Goal: Information Seeking & Learning: Learn about a topic

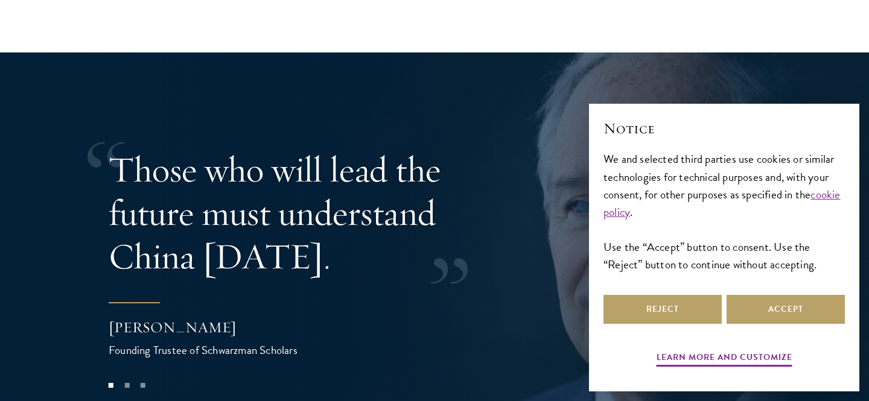
scroll to position [2343, 0]
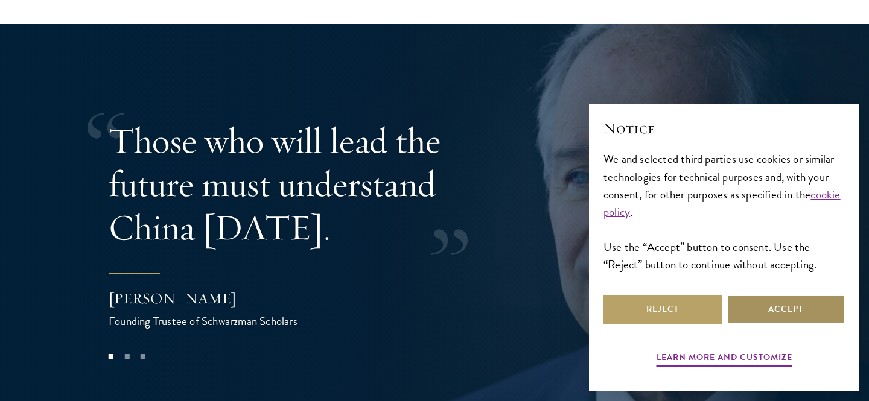
click at [780, 317] on button "Accept" at bounding box center [785, 309] width 118 height 29
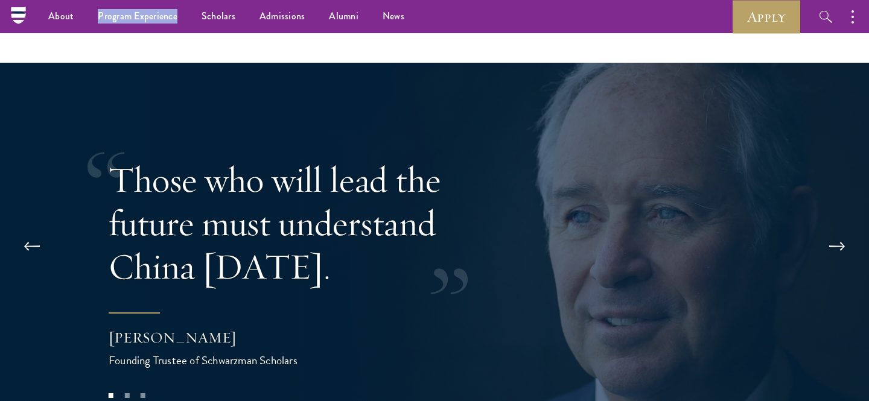
scroll to position [1693, 0]
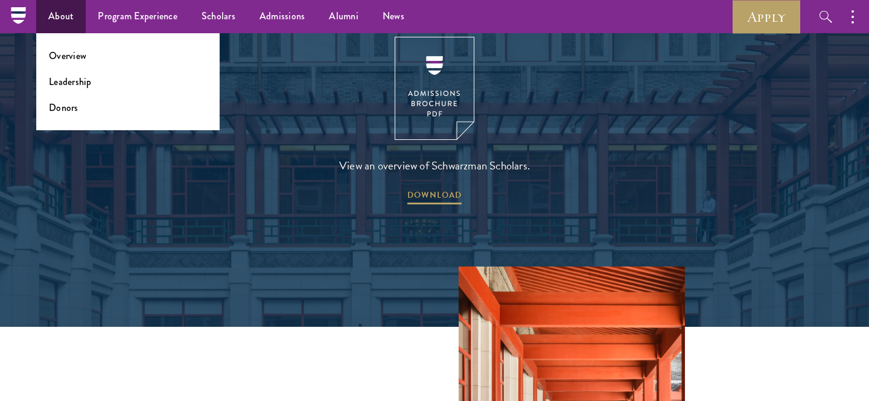
click at [82, 74] on ul "Overview Leadership Donors" at bounding box center [127, 81] width 183 height 97
click at [82, 75] on link "Leadership" at bounding box center [70, 82] width 43 height 14
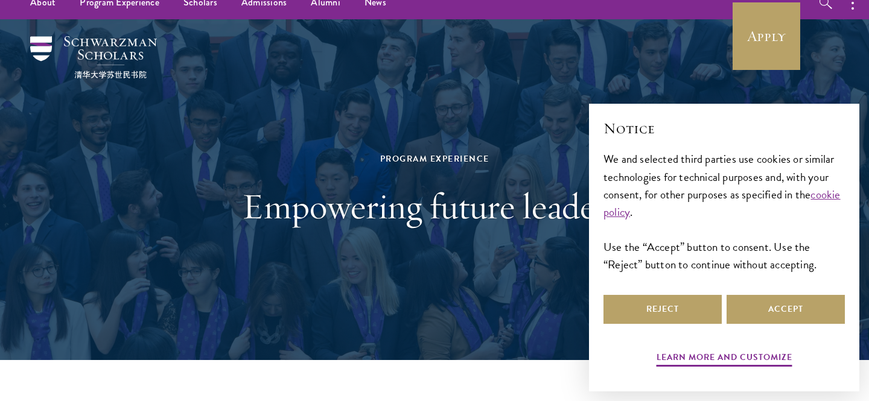
scroll to position [25, 0]
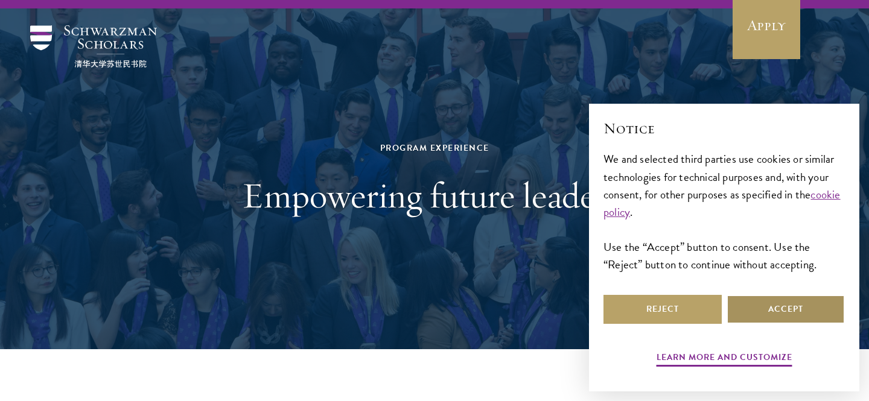
click at [761, 303] on button "Accept" at bounding box center [785, 309] width 118 height 29
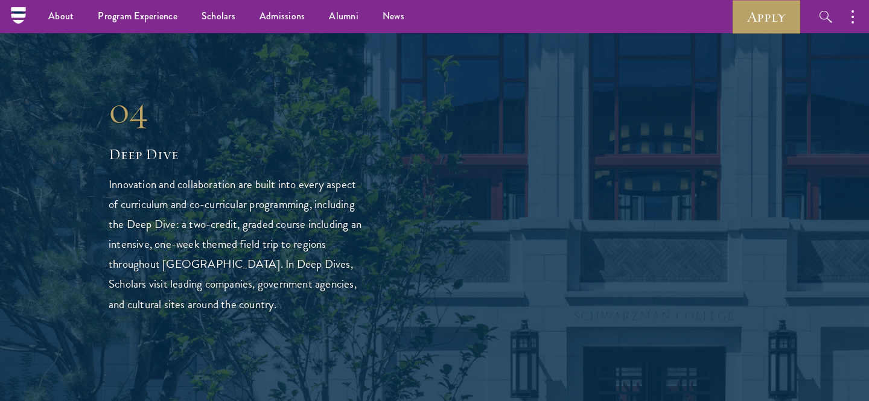
scroll to position [2810, 0]
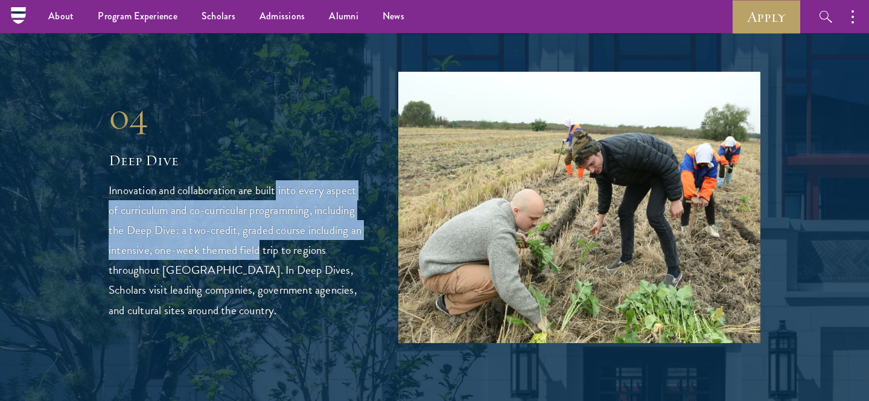
drag, startPoint x: 277, startPoint y: 150, endPoint x: 274, endPoint y: 209, distance: 59.2
click at [274, 209] on p "Innovation and collaboration are built into every aspect of curriculum and co-c…" at bounding box center [235, 249] width 253 height 139
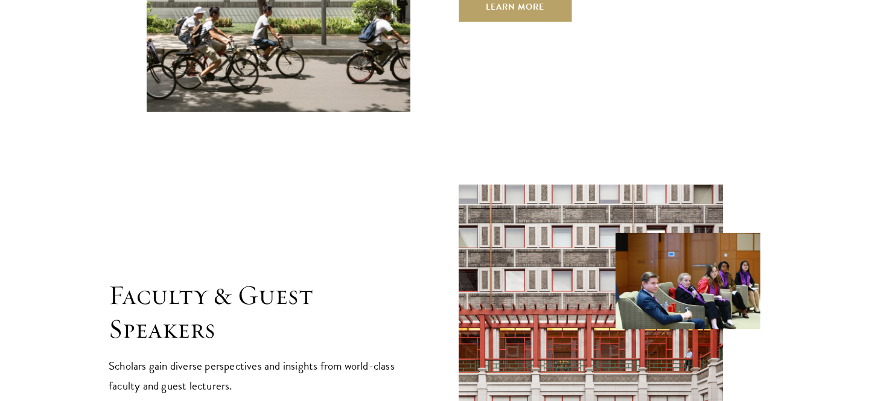
scroll to position [4600, 0]
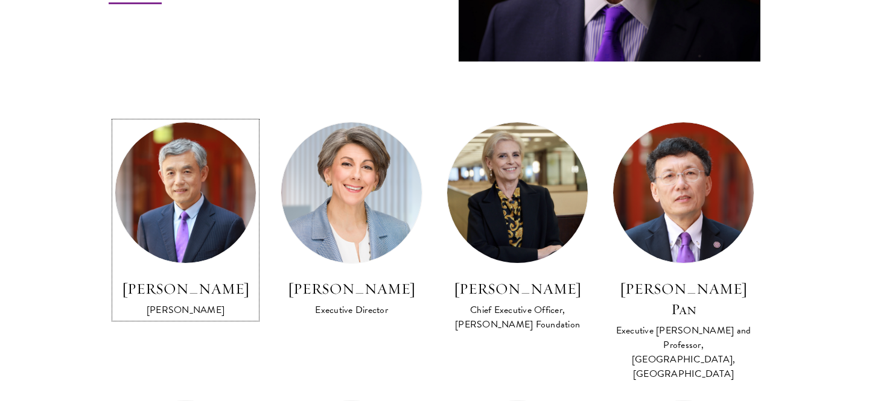
scroll to position [722, 0]
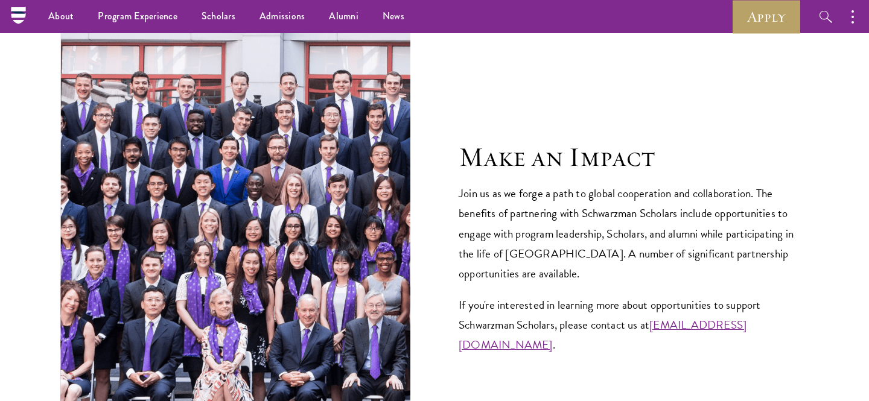
scroll to position [4535, 0]
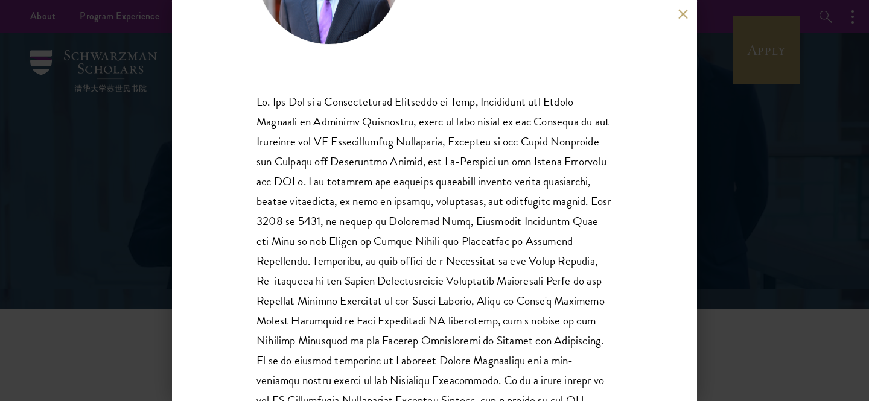
scroll to position [137, 0]
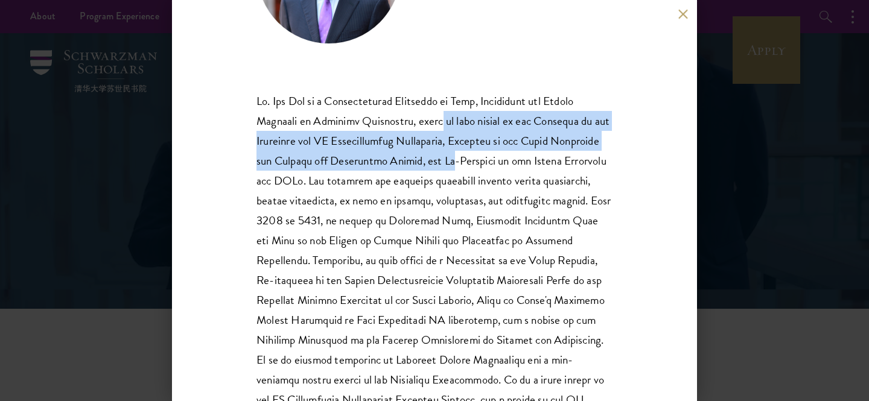
drag, startPoint x: 433, startPoint y: 126, endPoint x: 433, endPoint y: 159, distance: 33.2
click at [433, 159] on p at bounding box center [434, 270] width 356 height 359
click at [457, 147] on p at bounding box center [434, 270] width 356 height 359
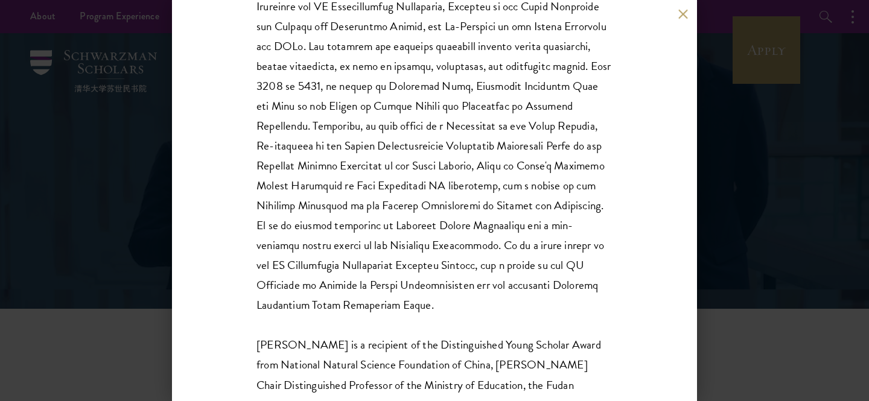
scroll to position [273, 0]
drag, startPoint x: 424, startPoint y: 121, endPoint x: 452, endPoint y: 127, distance: 29.0
click at [452, 127] on p at bounding box center [434, 134] width 356 height 359
click at [453, 133] on p at bounding box center [434, 134] width 356 height 359
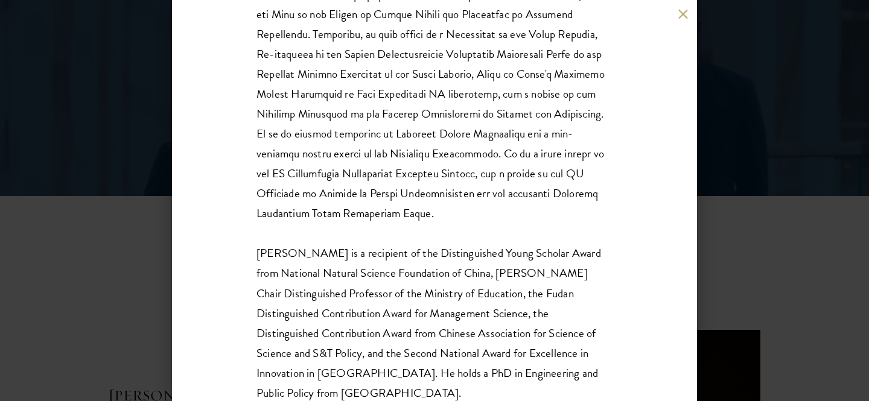
scroll to position [421, 0]
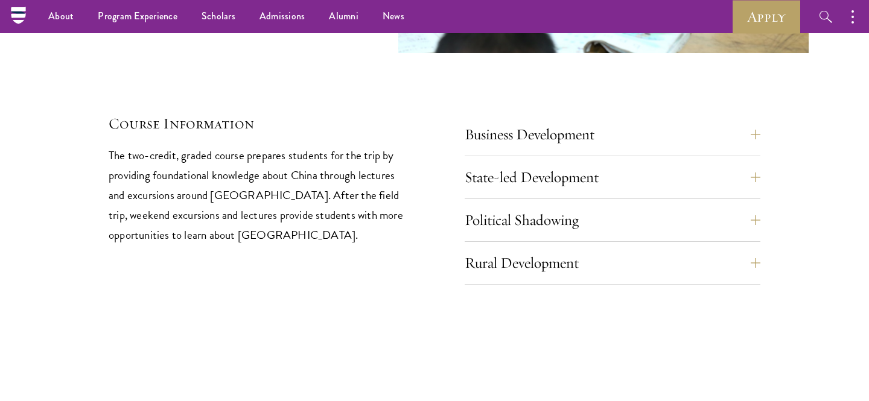
scroll to position [4676, 0]
